Goal: Entertainment & Leisure: Consume media (video, audio)

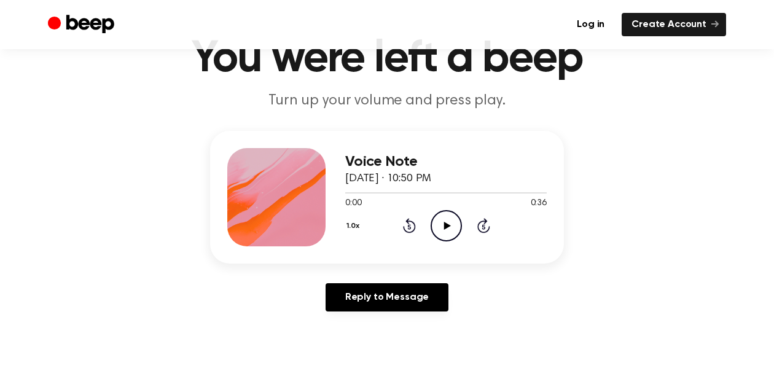
scroll to position [123, 0]
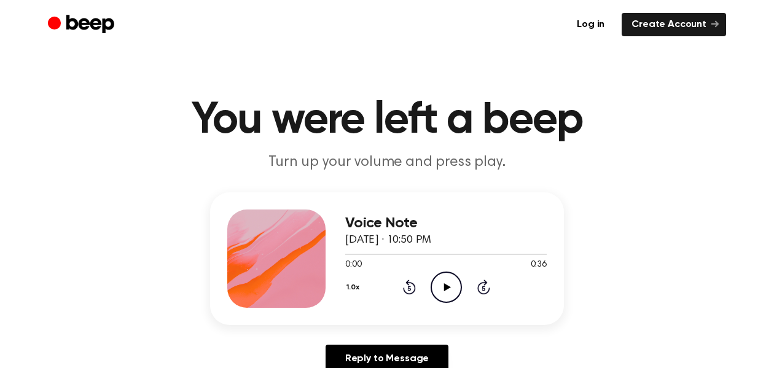
click at [655, 211] on div "Voice Note August 26, 2024 · 10:50 PM 0:00 0:36 Your browser does not support t…" at bounding box center [387, 287] width 744 height 190
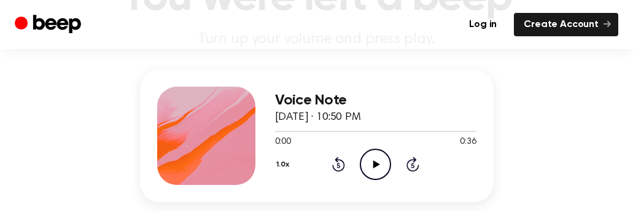
click at [371, 161] on icon "Play Audio" at bounding box center [375, 164] width 31 height 31
click at [596, 185] on div "Voice Note August 26, 2024 · 10:50 PM 0:33 0:36 Your browser does not support t…" at bounding box center [317, 164] width 604 height 190
click at [378, 162] on icon at bounding box center [376, 164] width 6 height 8
click at [581, 136] on div "Voice Note August 26, 2024 · 10:50 PM 0:34 0:36 Your browser does not support t…" at bounding box center [317, 164] width 604 height 190
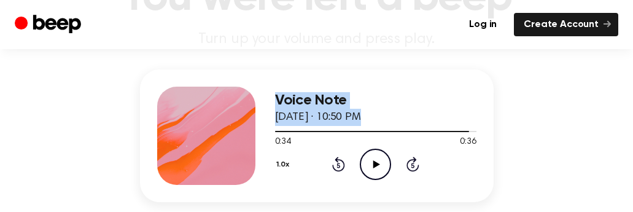
drag, startPoint x: 465, startPoint y: 130, endPoint x: 247, endPoint y: 128, distance: 218.0
click at [247, 128] on div "Voice Note August 26, 2024 · 10:50 PM 0:34 0:36 Your browser does not support t…" at bounding box center [317, 135] width 354 height 133
click at [276, 128] on div at bounding box center [375, 131] width 201 height 10
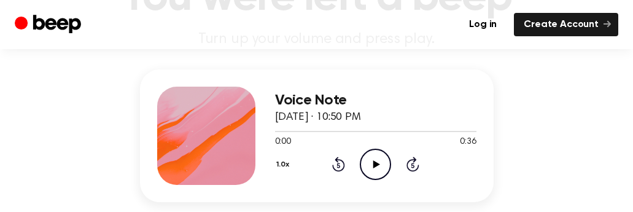
click at [578, 164] on div "Voice Note August 26, 2024 · 10:50 PM 0:00 0:36 Your browser does not support t…" at bounding box center [317, 164] width 604 height 190
click at [373, 160] on icon at bounding box center [376, 164] width 7 height 8
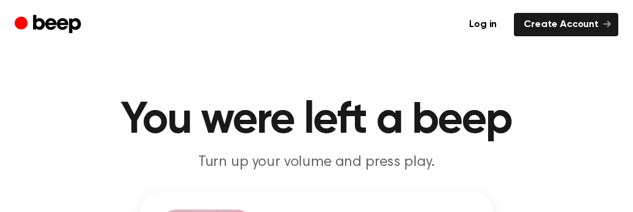
click at [596, 110] on h1 "You were left a beep" at bounding box center [317, 120] width 604 height 44
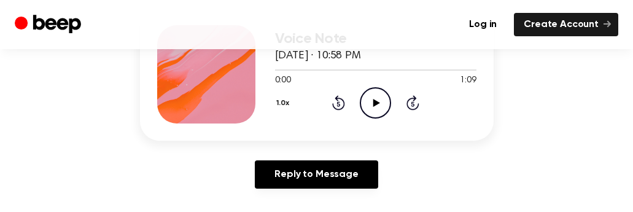
scroll to position [123, 0]
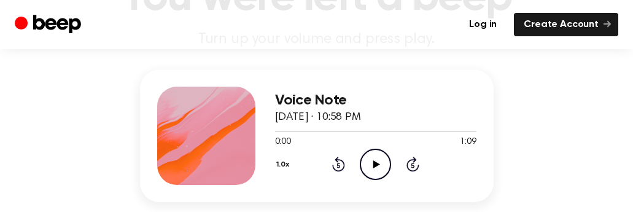
click at [573, 158] on div "Voice Note [DATE] · 10:58 PM 0:00 1:09 Your browser does not support the [objec…" at bounding box center [317, 164] width 604 height 190
click at [367, 162] on icon "Play Audio" at bounding box center [375, 164] width 31 height 31
click at [375, 164] on icon at bounding box center [376, 164] width 6 height 8
click at [553, 131] on div "Voice Note [DATE] · 10:58 PM 1:05 1:09 Your browser does not support the [objec…" at bounding box center [317, 164] width 604 height 190
